Goal: Register for event/course

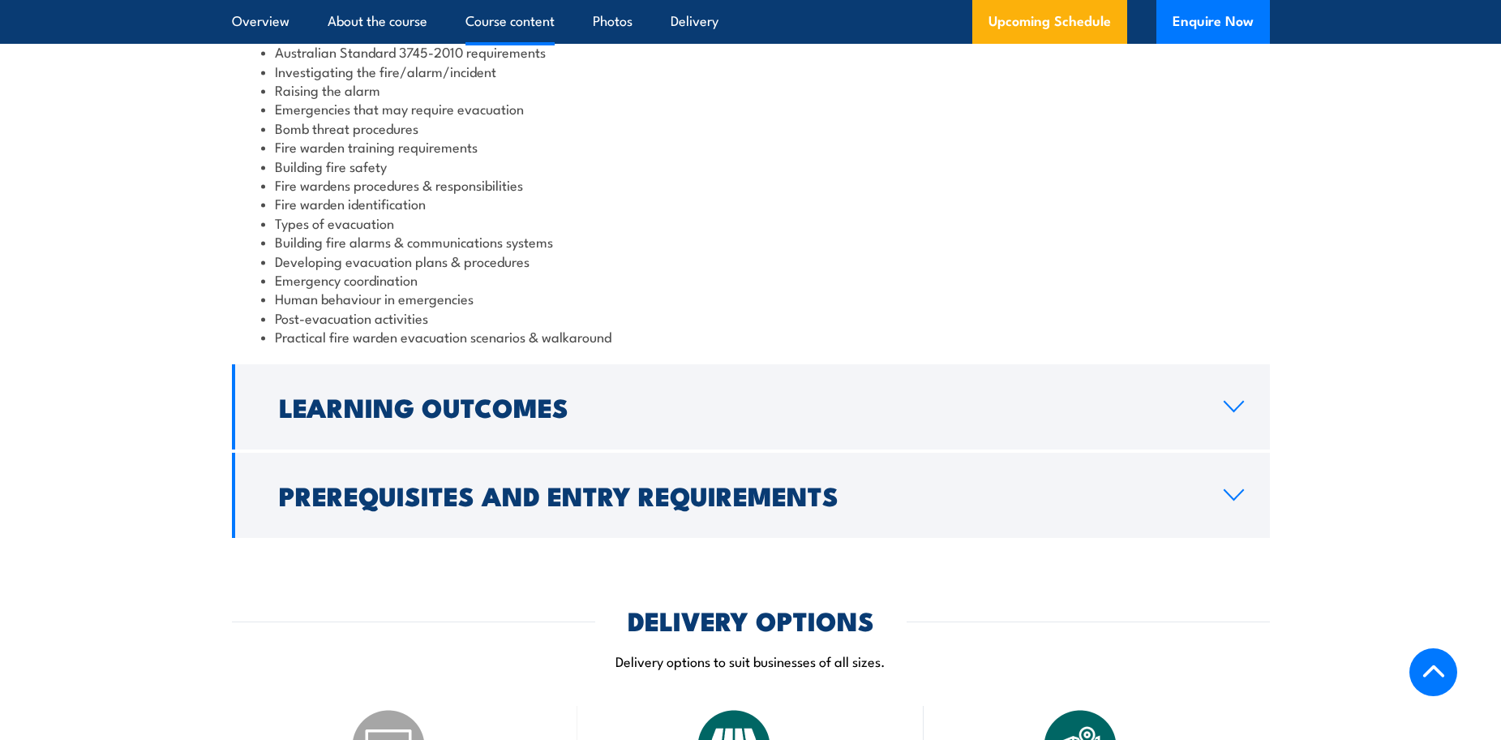
scroll to position [1784, 0]
click at [1253, 388] on link "Learning Outcomes" at bounding box center [751, 405] width 1038 height 85
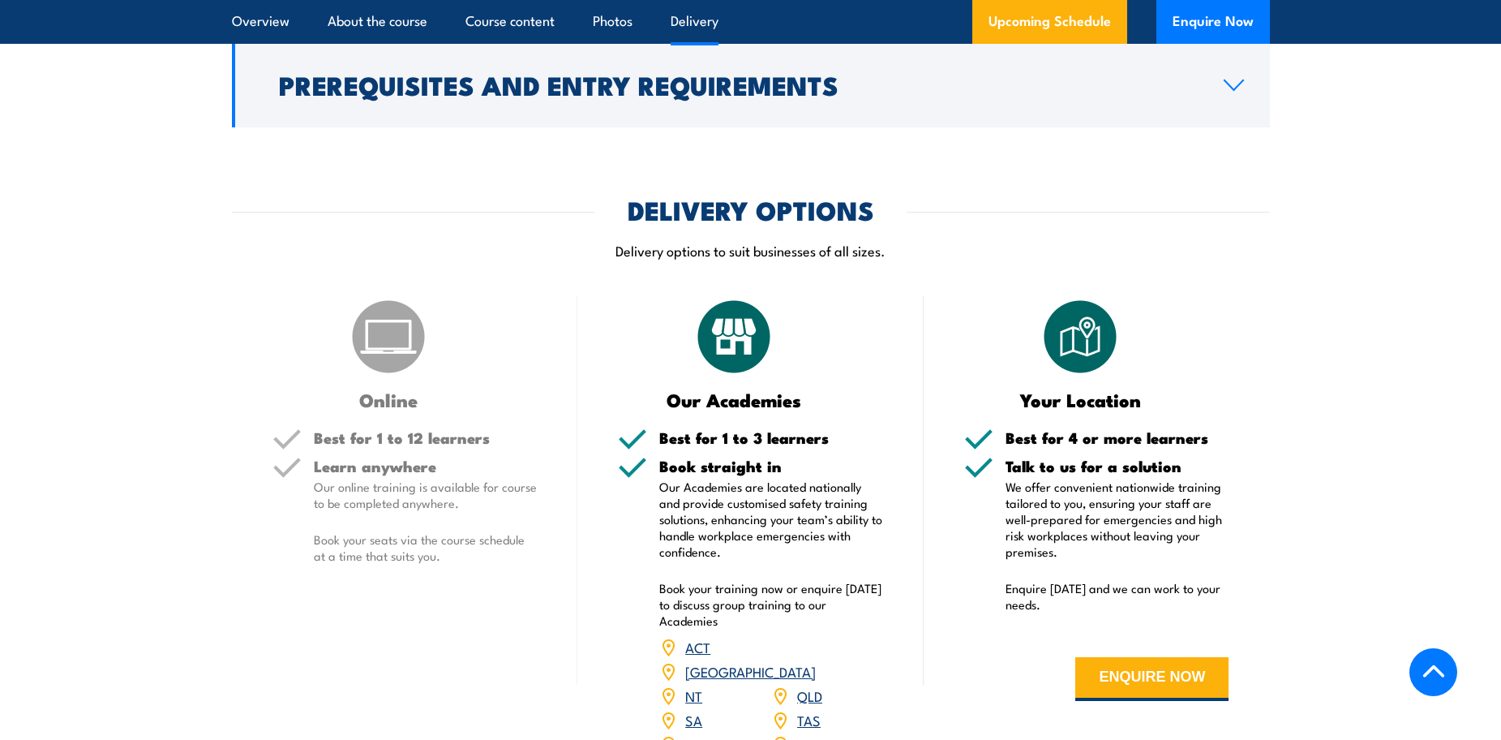
scroll to position [2108, 0]
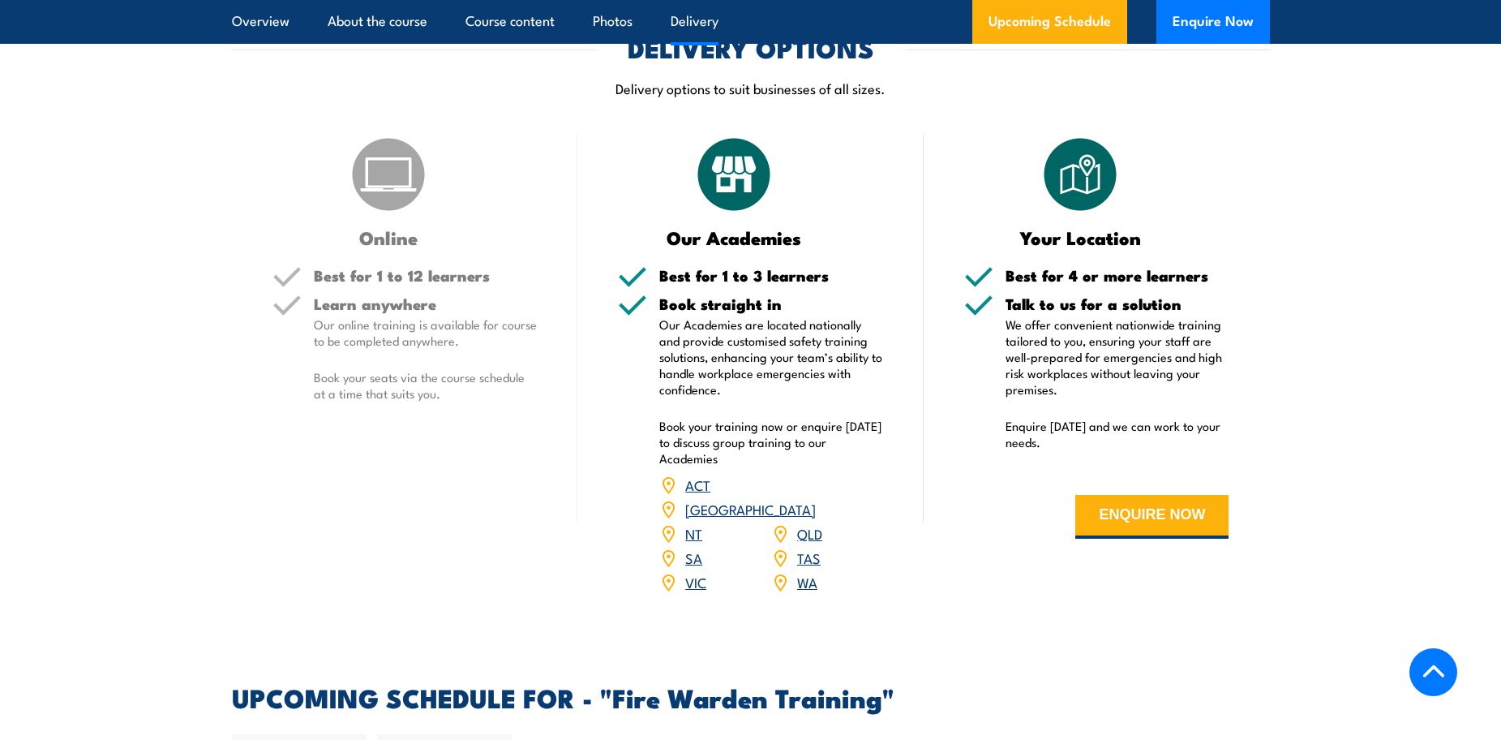
click at [757, 274] on h5 "Best for 1 to 3 learners" at bounding box center [771, 275] width 224 height 15
click at [801, 294] on div "Best for 1 to 3 learners" at bounding box center [771, 282] width 224 height 28
click at [797, 335] on p "Our Academies are located nationally and provide customised safety training sol…" at bounding box center [771, 356] width 224 height 81
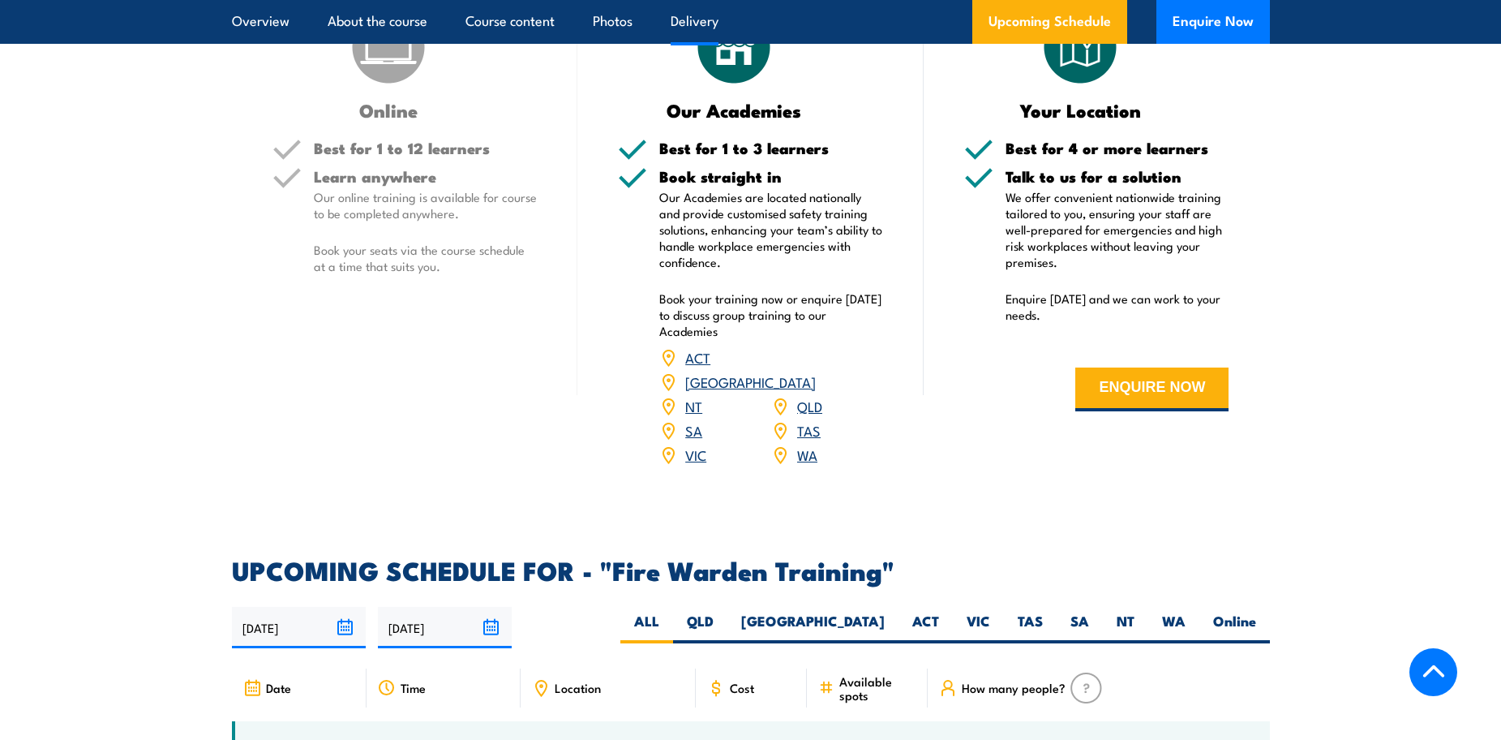
scroll to position [2433, 0]
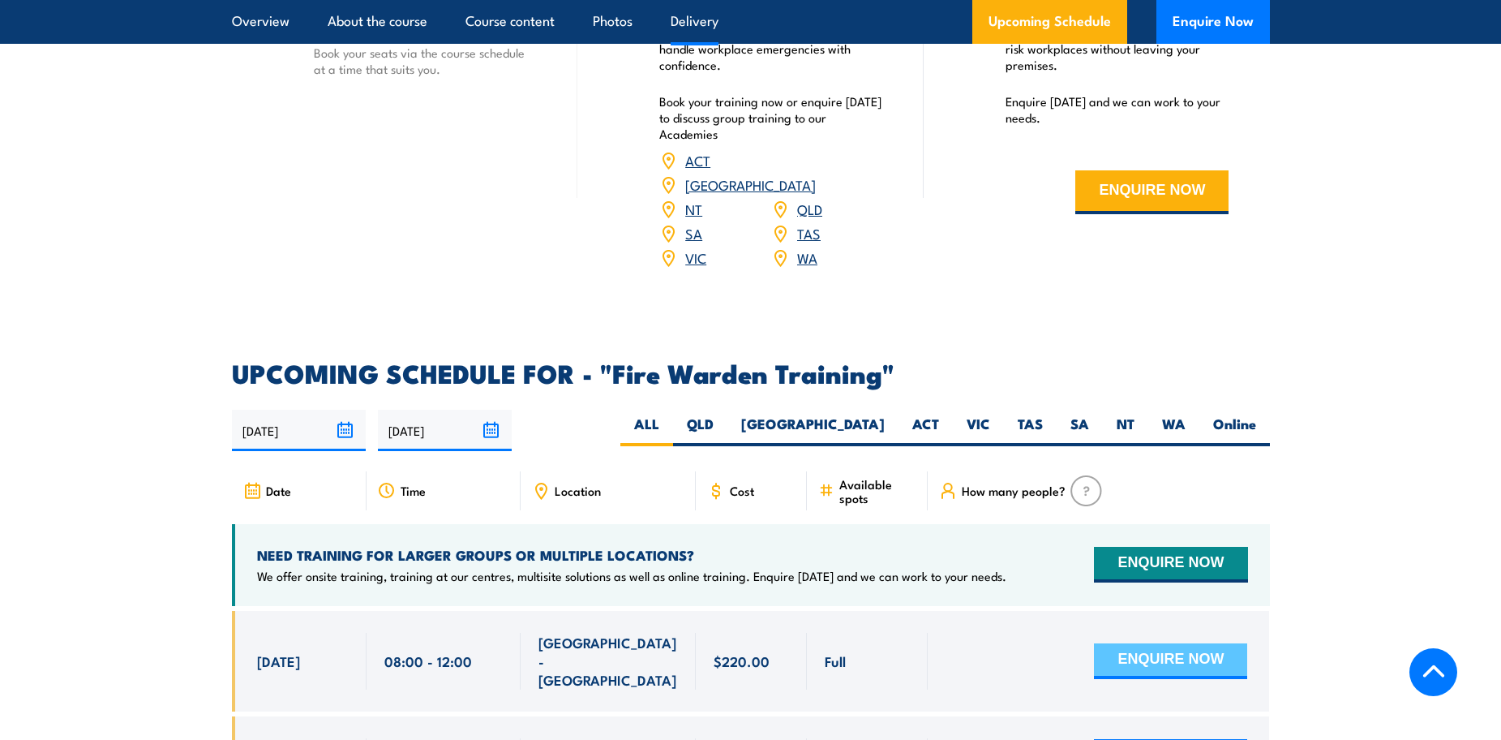
click at [1176, 643] on button "ENQUIRE NOW" at bounding box center [1170, 661] width 153 height 36
